Goal: Transaction & Acquisition: Purchase product/service

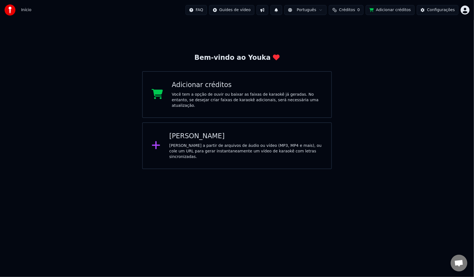
click at [465, 11] on html "Início FAQ Guides de vídeo Português Créditos 0 Adicionar créditos Configuraçõe…" at bounding box center [237, 84] width 474 height 169
click at [428, 44] on span "Votação de Recursos" at bounding box center [440, 47] width 41 height 6
click at [446, 9] on div "Configurações" at bounding box center [441, 10] width 28 height 6
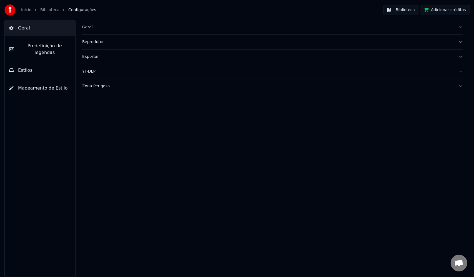
click at [91, 57] on div "Exportar" at bounding box center [268, 57] width 372 height 6
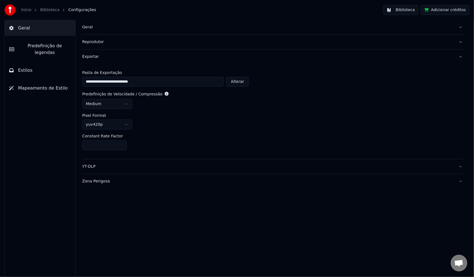
click at [40, 46] on span "Predefinição de legendas" at bounding box center [45, 48] width 52 height 13
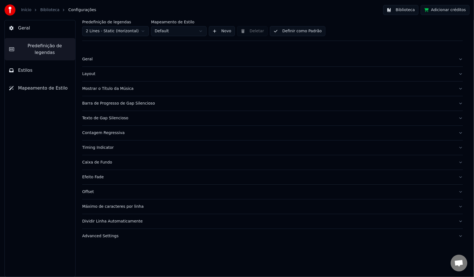
click at [19, 67] on span "Estilos" at bounding box center [25, 70] width 14 height 7
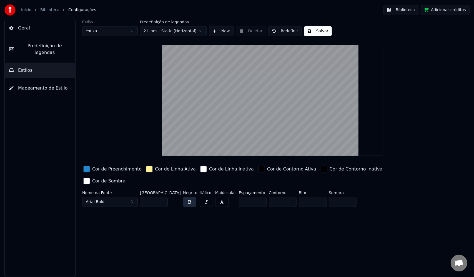
click at [34, 85] on span "Mapeamento de Estilo" at bounding box center [43, 88] width 50 height 7
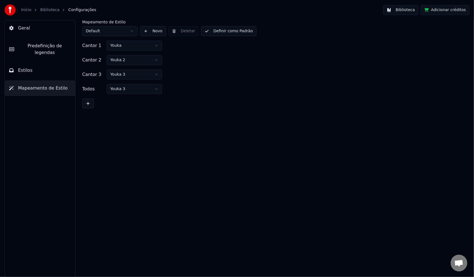
click at [26, 28] on span "Geral" at bounding box center [24, 28] width 12 height 7
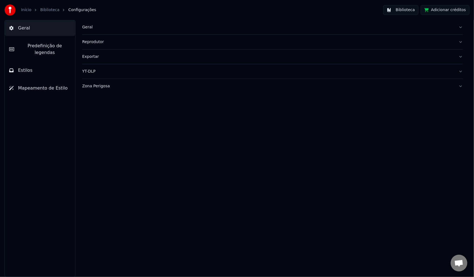
click at [90, 25] on div "Geral" at bounding box center [268, 27] width 372 height 6
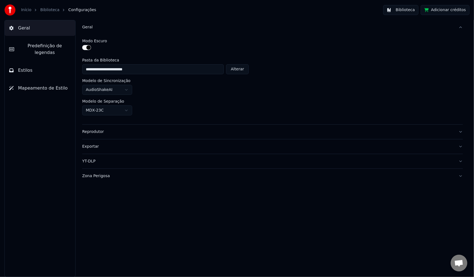
click at [92, 131] on div "Reprodutor" at bounding box center [268, 132] width 372 height 6
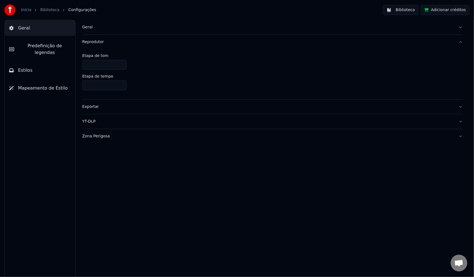
click at [88, 107] on div "Exportar" at bounding box center [268, 107] width 372 height 6
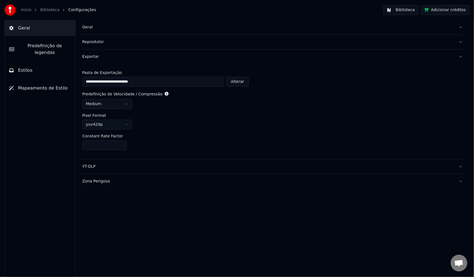
click at [88, 168] on div "YT-DLP" at bounding box center [268, 167] width 372 height 6
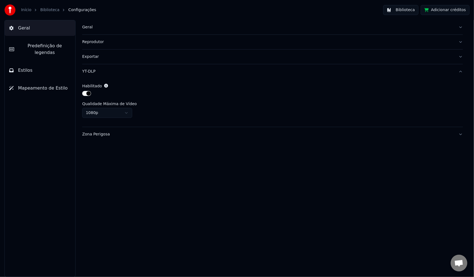
click at [91, 134] on div "Zona Perigosa" at bounding box center [268, 134] width 372 height 6
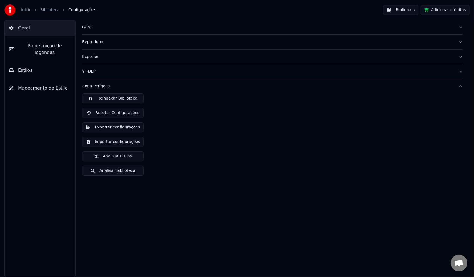
click at [48, 9] on link "Biblioteca" at bounding box center [49, 10] width 19 height 6
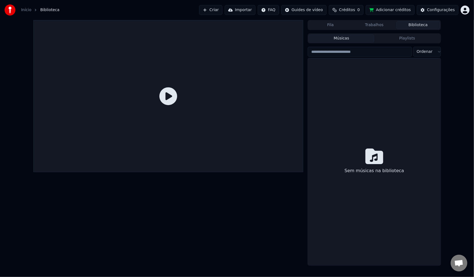
click at [337, 24] on button "Fila" at bounding box center [331, 25] width 44 height 8
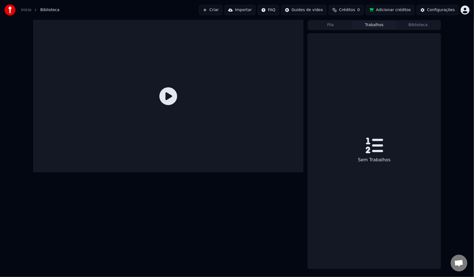
click at [369, 24] on button "Trabalhos" at bounding box center [374, 25] width 44 height 8
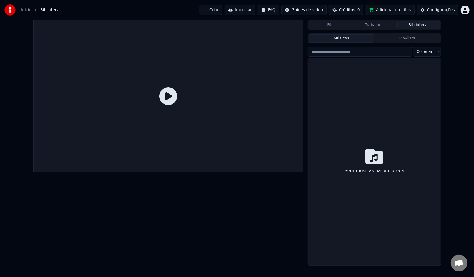
click at [422, 26] on button "Biblioteca" at bounding box center [418, 25] width 44 height 8
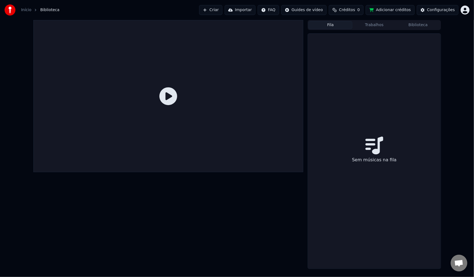
click at [325, 24] on button "Fila" at bounding box center [331, 25] width 44 height 8
click at [430, 26] on button "Biblioteca" at bounding box center [418, 25] width 44 height 8
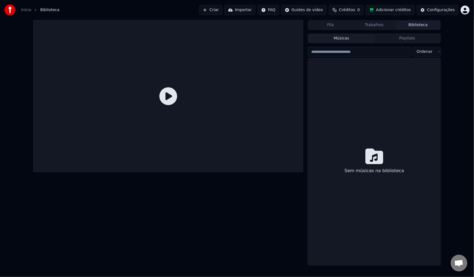
click at [411, 38] on button "Playlists" at bounding box center [407, 38] width 66 height 8
click at [335, 26] on button "Fila" at bounding box center [331, 25] width 44 height 8
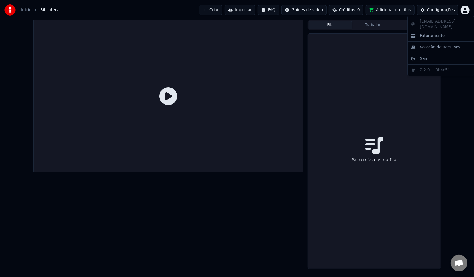
click at [467, 9] on html "Início Biblioteca Criar Importar FAQ Guides de vídeo Créditos 0 Adicionar crédi…" at bounding box center [237, 138] width 474 height 277
click at [352, 10] on html "Início Biblioteca Criar Importar FAQ Guides de vídeo Créditos 0 Adicionar crédi…" at bounding box center [237, 138] width 474 height 277
click at [314, 10] on html "Início Biblioteca Criar Importar FAQ Guides de vídeo Créditos 0 Adicionar crédi…" at bounding box center [237, 138] width 474 height 277
click at [362, 10] on html "Início Biblioteca Criar Importar FAQ Guides de vídeo Créditos 0 Adicionar crédi…" at bounding box center [237, 138] width 474 height 277
click at [355, 9] on span "Créditos" at bounding box center [347, 10] width 16 height 6
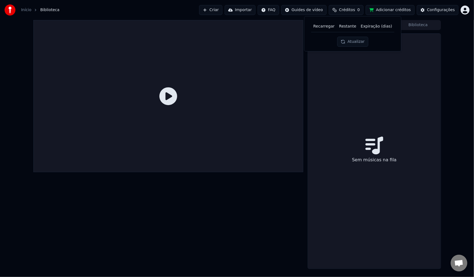
click at [349, 41] on button "Atualizar" at bounding box center [352, 42] width 31 height 10
click at [464, 9] on html "Início Biblioteca Criar Importar FAQ Guides de vídeo Créditos 0 Adicionar crédi…" at bounding box center [237, 138] width 474 height 277
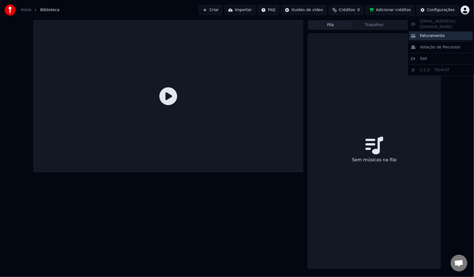
click at [430, 33] on span "Faturamento" at bounding box center [432, 36] width 25 height 6
click at [346, 8] on button "Créditos 0" at bounding box center [346, 10] width 35 height 10
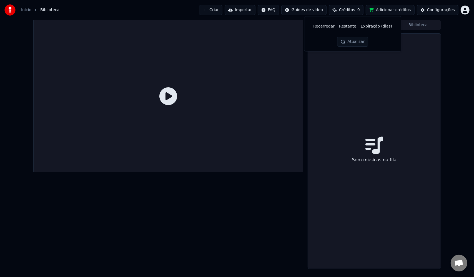
click at [362, 27] on th "Expiração (dias)" at bounding box center [377, 26] width 36 height 11
click at [356, 38] on button "Atualizar" at bounding box center [352, 42] width 31 height 10
click at [399, 7] on button "Adicionar créditos" at bounding box center [390, 10] width 49 height 10
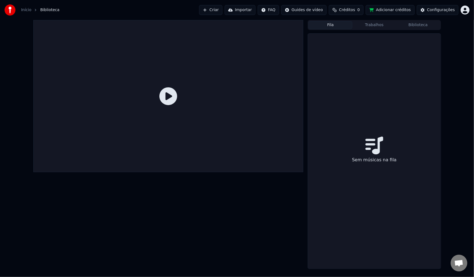
click at [354, 8] on span "Créditos" at bounding box center [347, 10] width 16 height 6
